Goal: Task Accomplishment & Management: Manage account settings

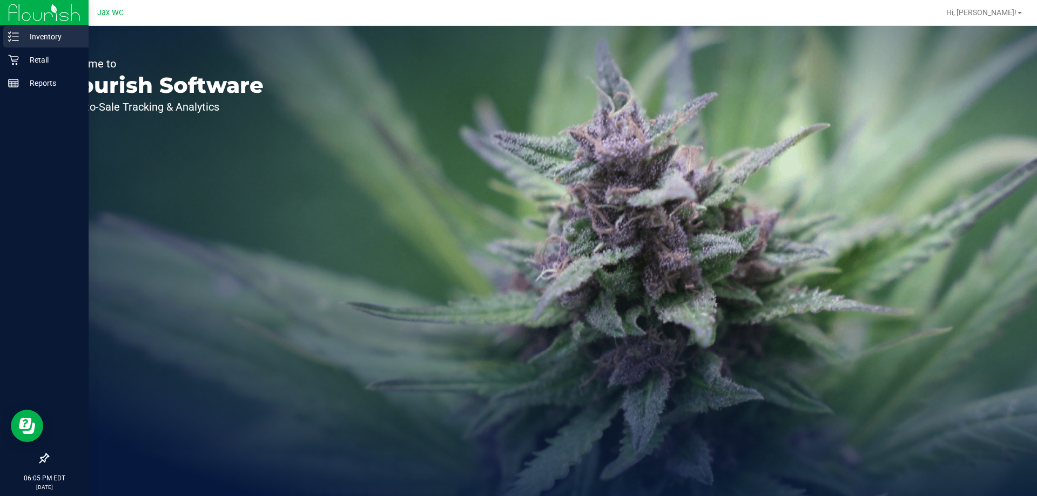
click at [17, 39] on icon at bounding box center [13, 36] width 11 height 11
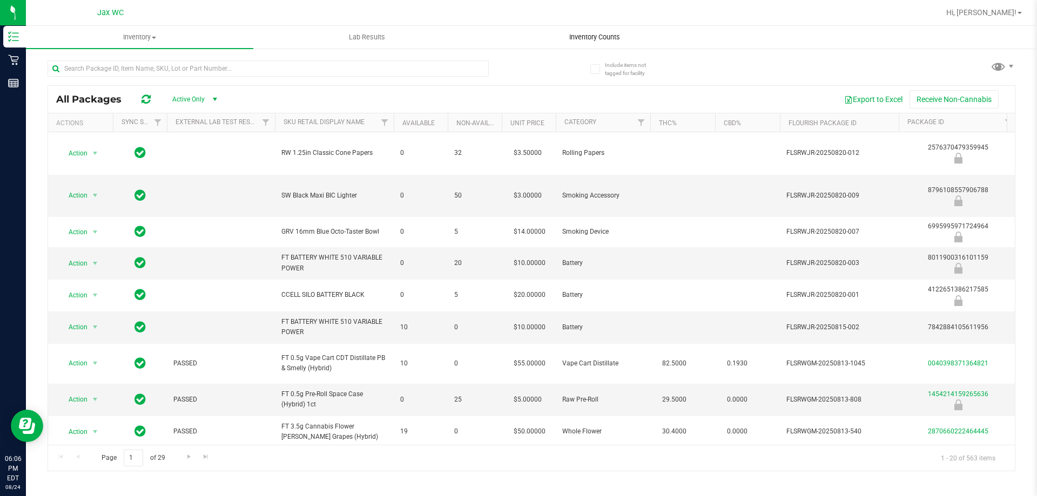
click at [604, 31] on uib-tab-heading "Inventory Counts" at bounding box center [594, 37] width 226 height 22
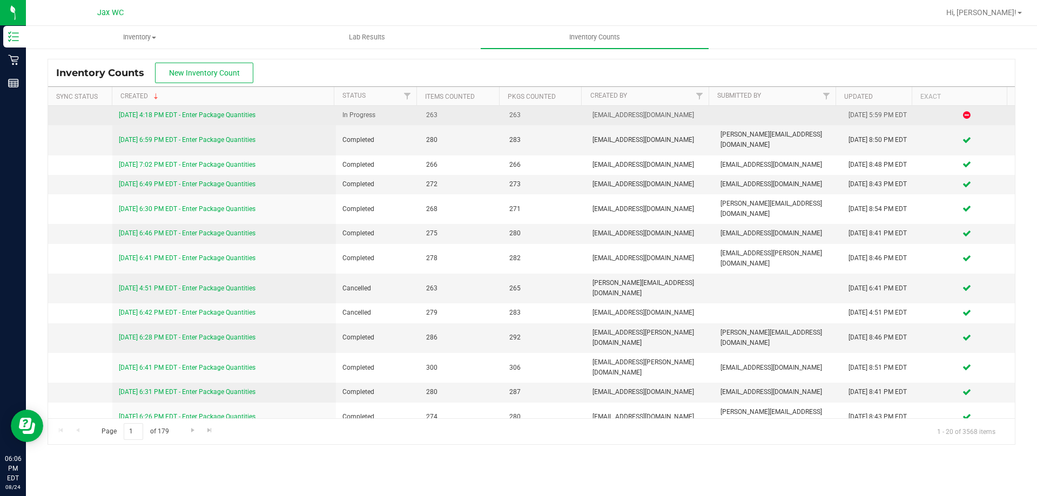
click at [231, 114] on link "[DATE] 4:18 PM EDT - Enter Package Quantities" at bounding box center [187, 115] width 137 height 8
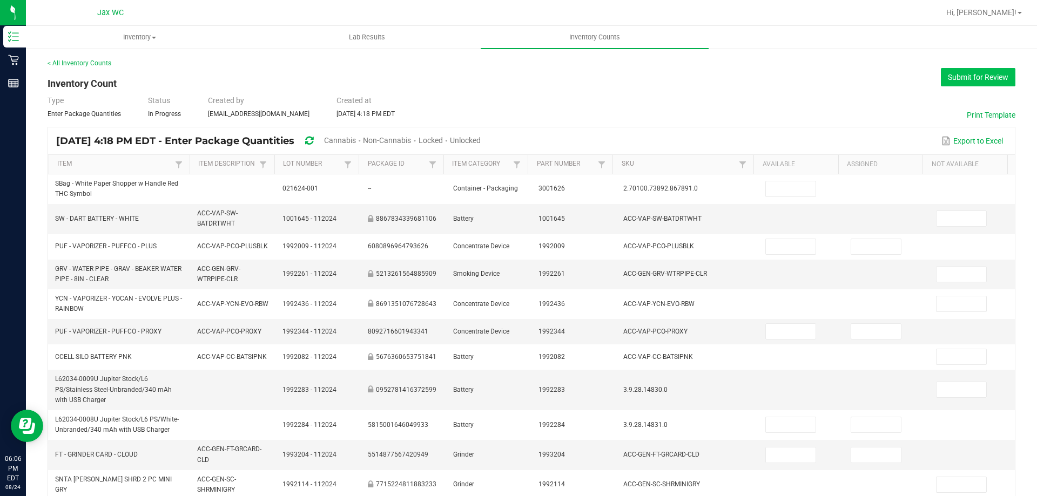
click at [947, 78] on button "Submit for Review" at bounding box center [978, 77] width 75 height 18
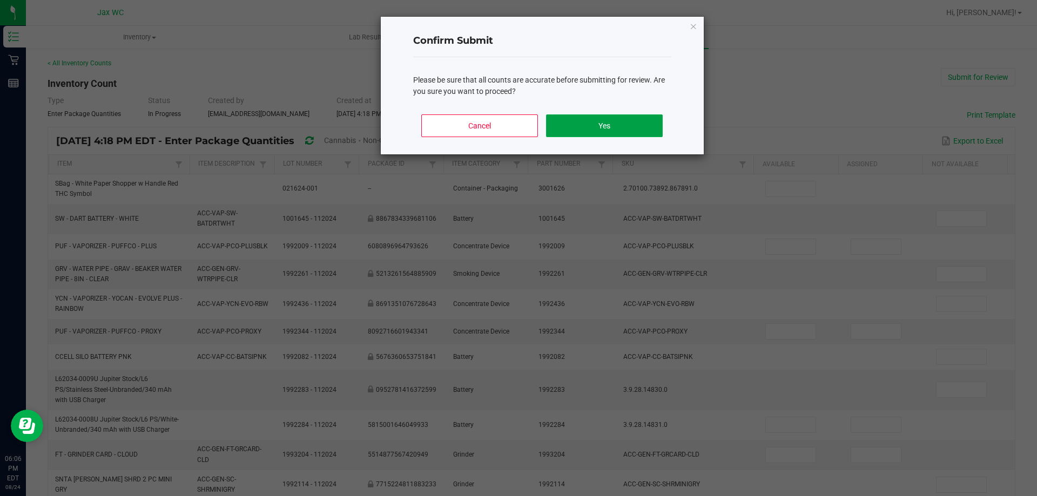
click at [616, 124] on button "Yes" at bounding box center [604, 126] width 116 height 23
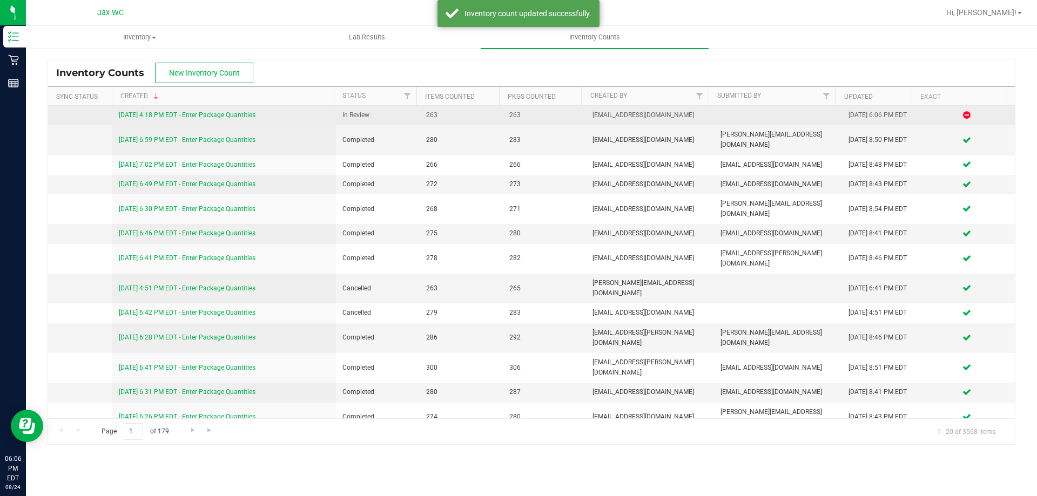
click at [204, 115] on link "[DATE] 4:18 PM EDT - Enter Package Quantities" at bounding box center [187, 115] width 137 height 8
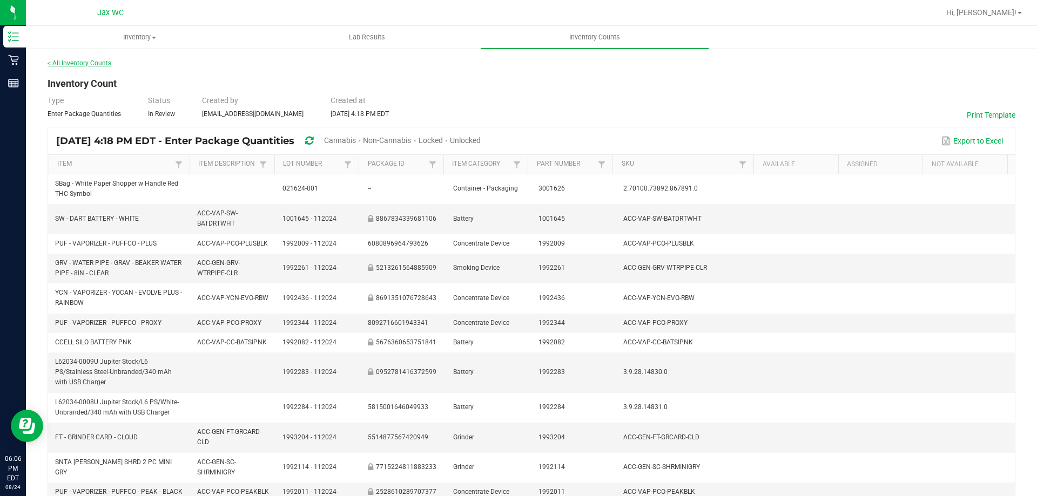
click at [96, 65] on link "< All Inventory Counts" at bounding box center [80, 63] width 64 height 8
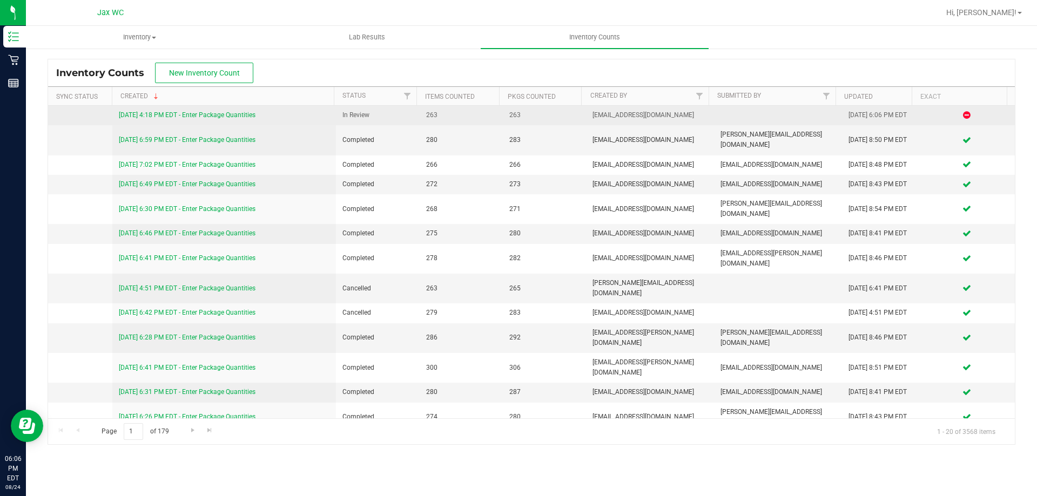
click at [196, 113] on link "[DATE] 4:18 PM EDT - Enter Package Quantities" at bounding box center [187, 115] width 137 height 8
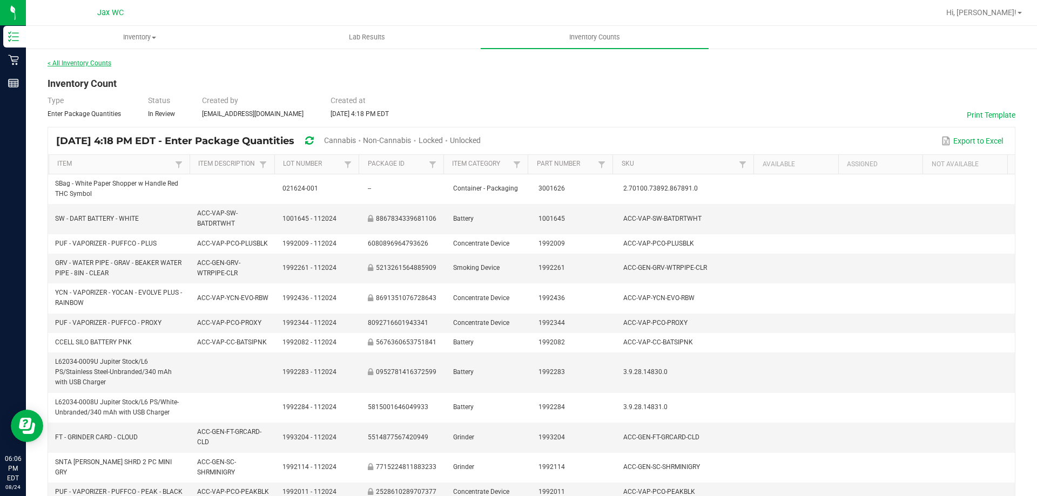
click at [77, 64] on link "< All Inventory Counts" at bounding box center [80, 63] width 64 height 8
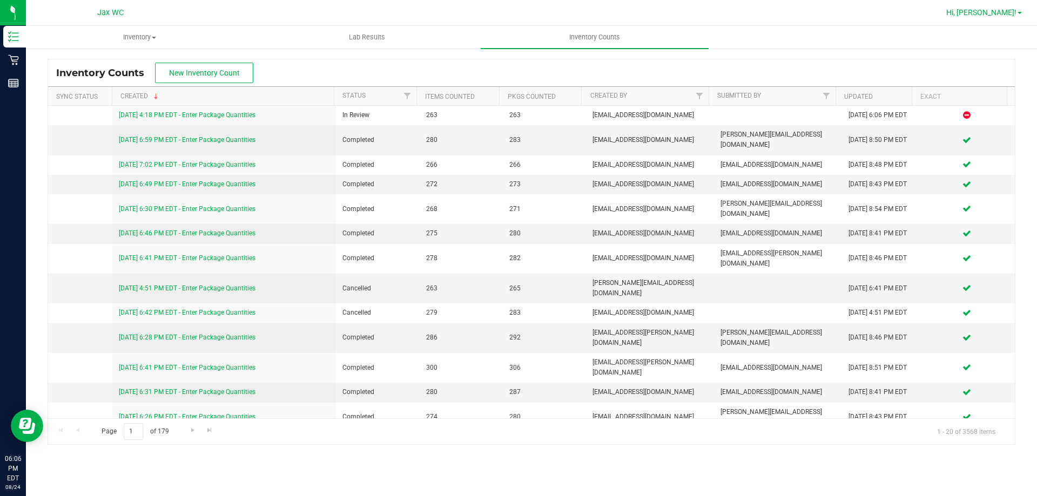
click at [1000, 11] on span "Hi, [PERSON_NAME]!" at bounding box center [981, 12] width 70 height 9
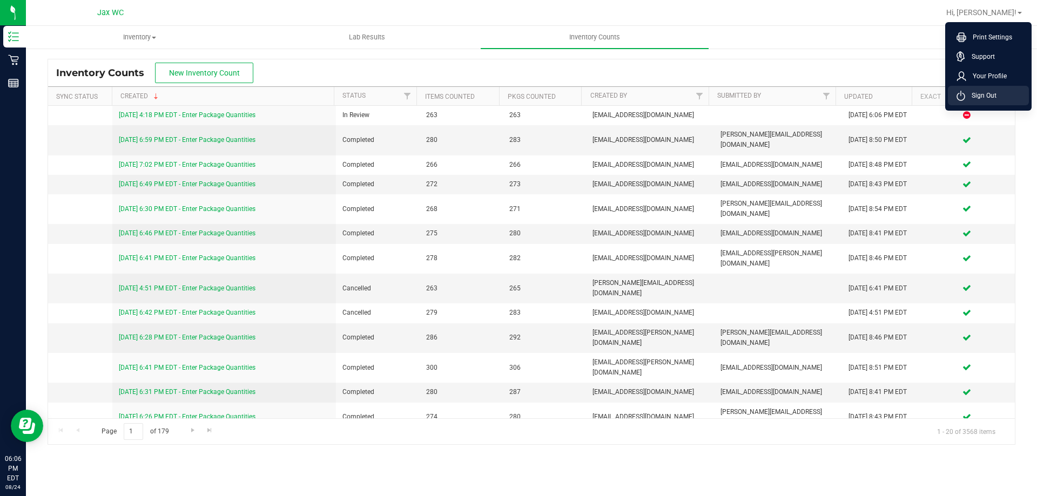
click at [992, 98] on span "Sign Out" at bounding box center [980, 95] width 31 height 11
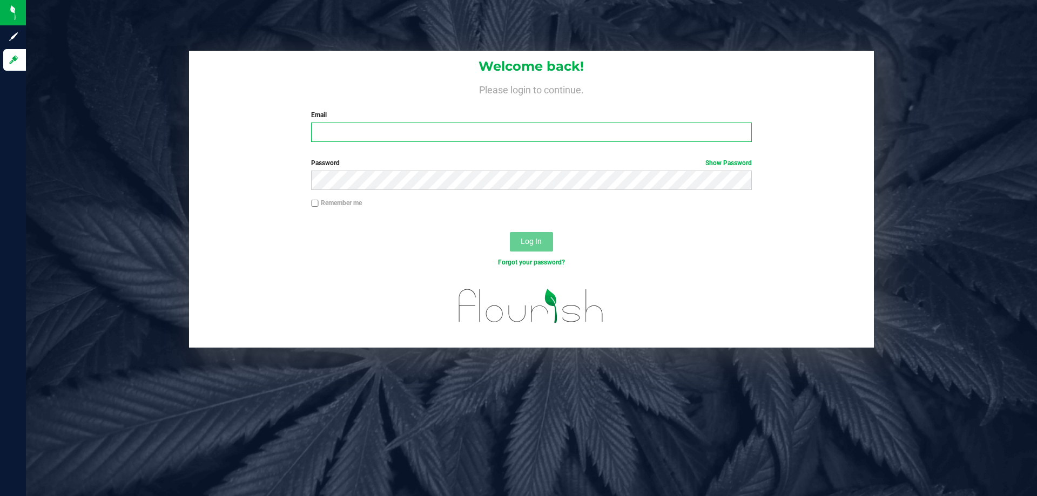
click at [351, 141] on input "Email" at bounding box center [531, 132] width 440 height 19
type input "[EMAIL_ADDRESS][DOMAIN_NAME]"
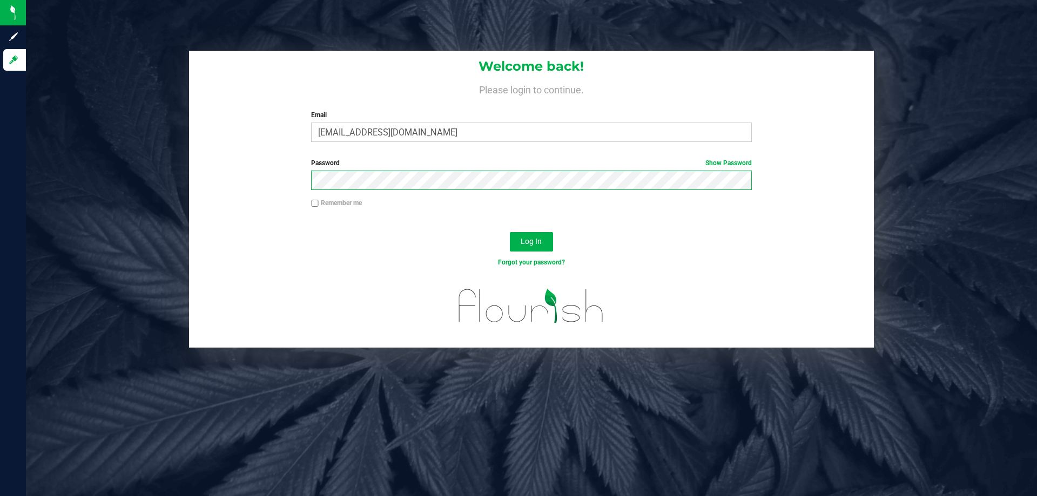
click at [510, 232] on button "Log In" at bounding box center [531, 241] width 43 height 19
